Goal: Communication & Community: Connect with others

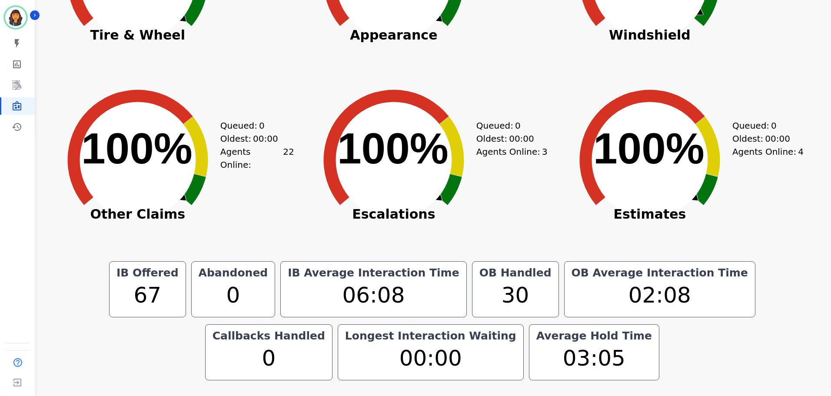
scroll to position [261, 0]
